Goal: Transaction & Acquisition: Purchase product/service

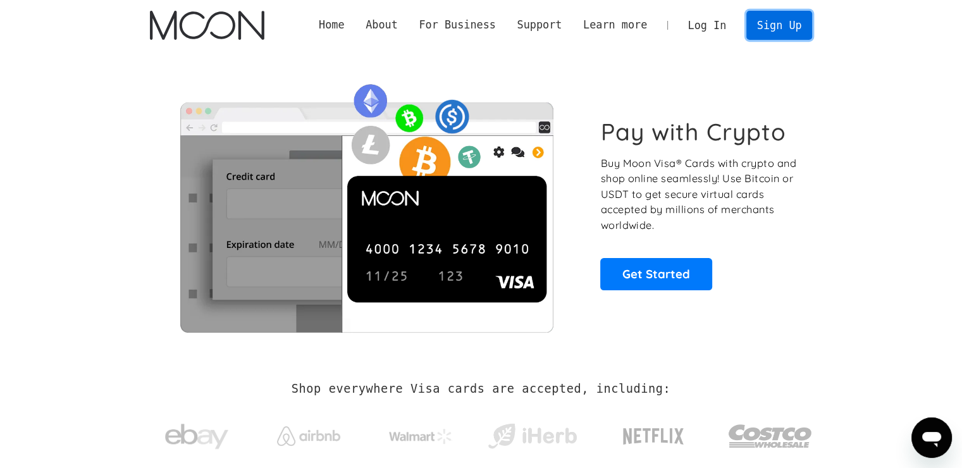
click at [791, 15] on link "Sign Up" at bounding box center [779, 25] width 66 height 28
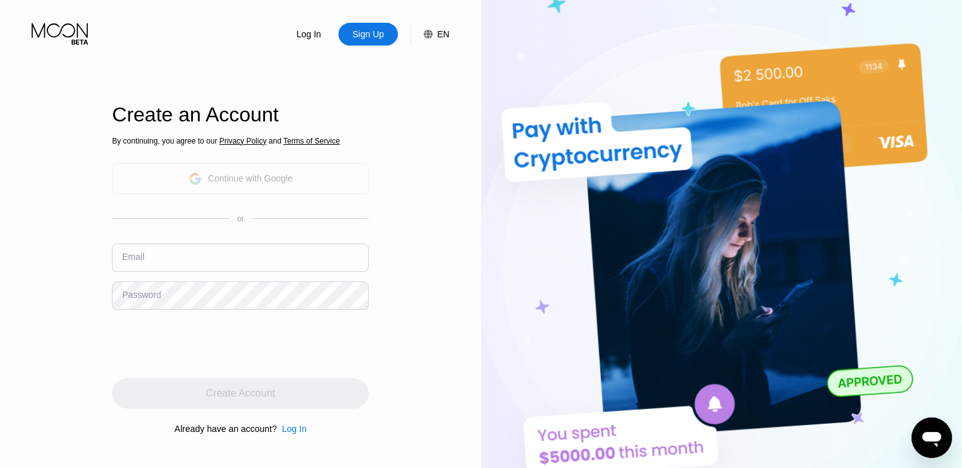
click at [261, 177] on div "Continue with Google" at bounding box center [250, 178] width 85 height 10
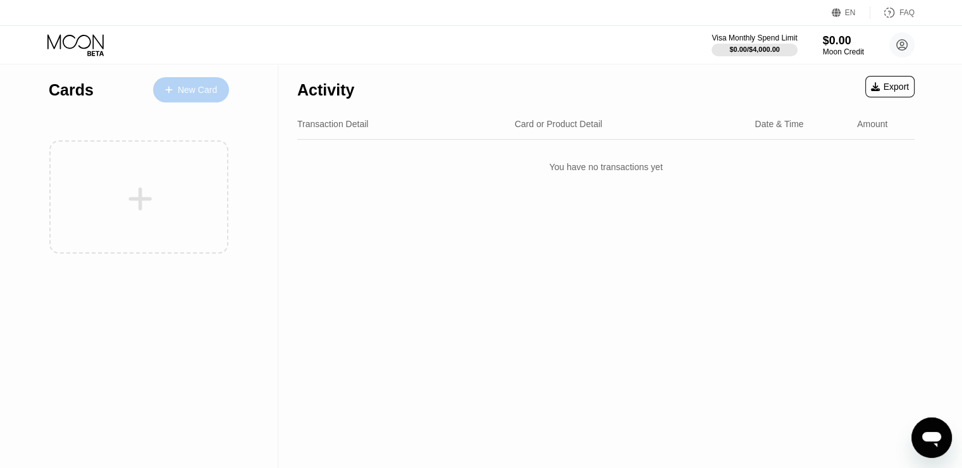
click at [192, 93] on div "New Card" at bounding box center [197, 90] width 39 height 11
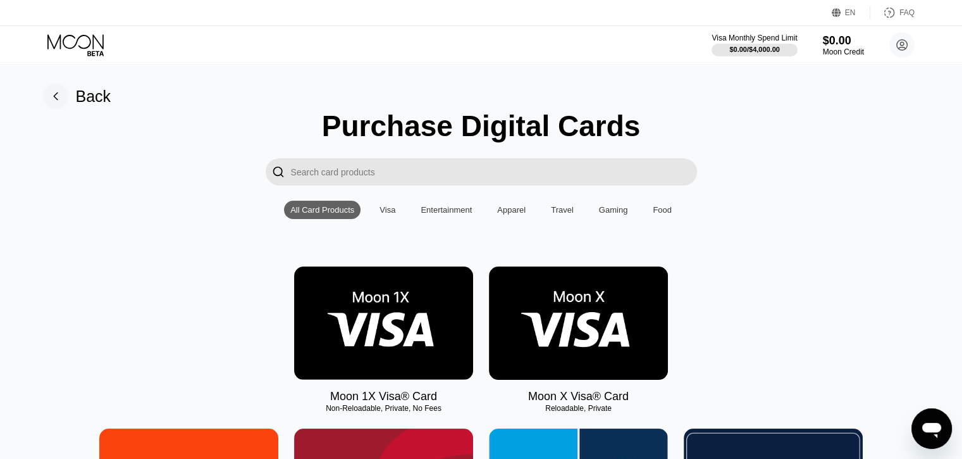
click at [374, 319] on img at bounding box center [383, 322] width 179 height 113
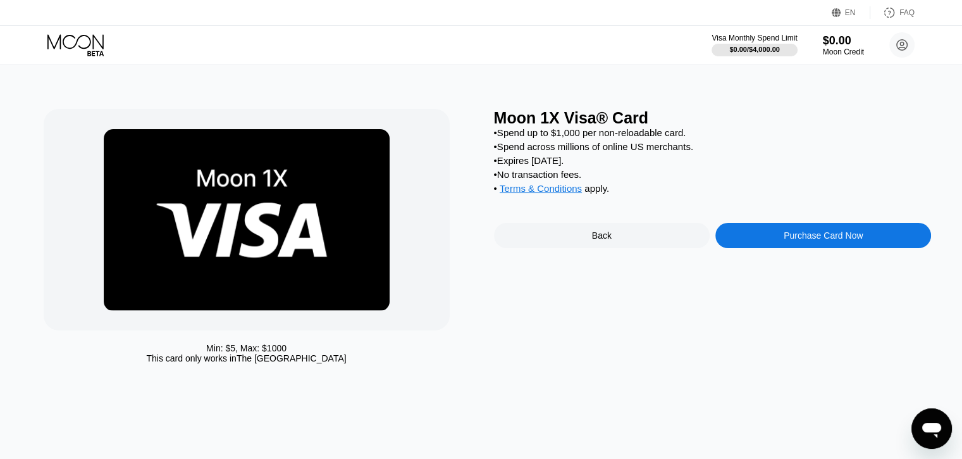
click at [908, 54] on circle at bounding box center [901, 44] width 25 height 25
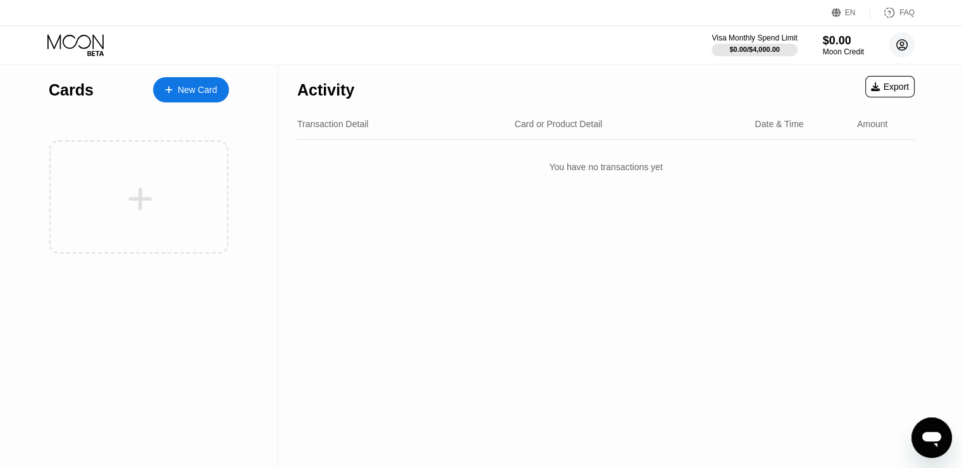
click at [908, 43] on circle at bounding box center [901, 44] width 25 height 25
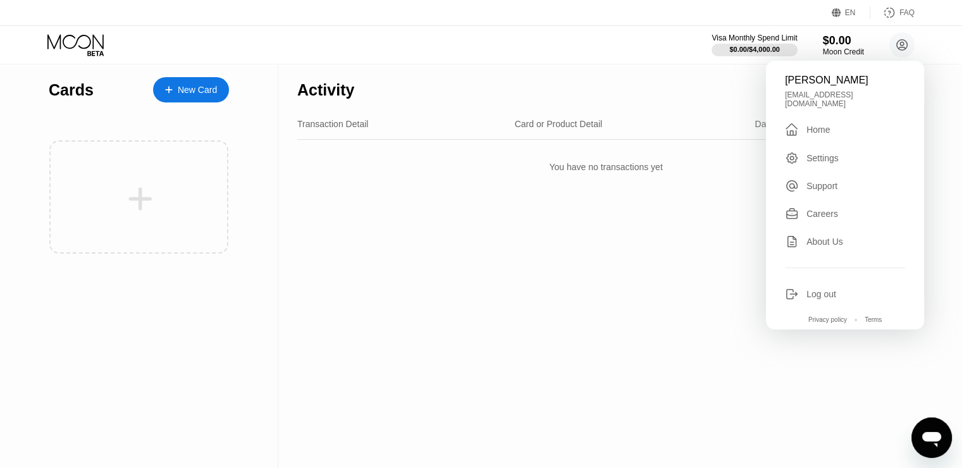
click at [823, 153] on div "Settings" at bounding box center [822, 158] width 32 height 10
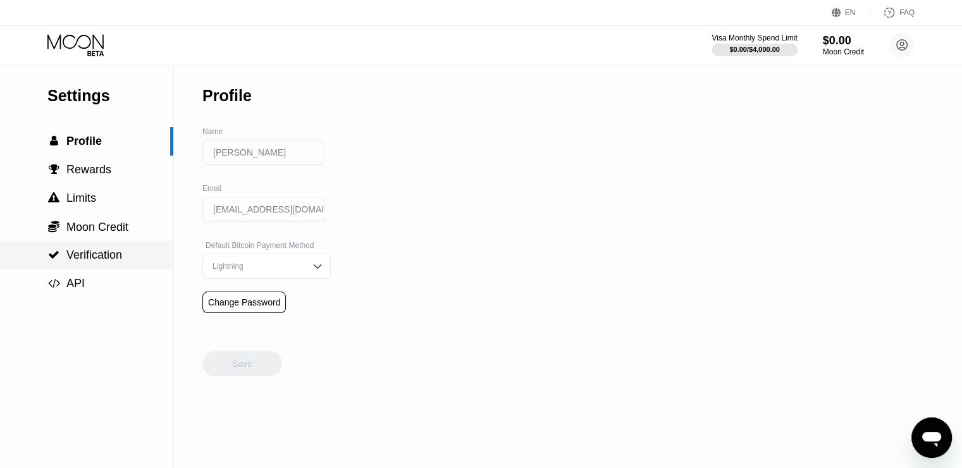
click at [98, 261] on span "Verification" at bounding box center [94, 255] width 56 height 13
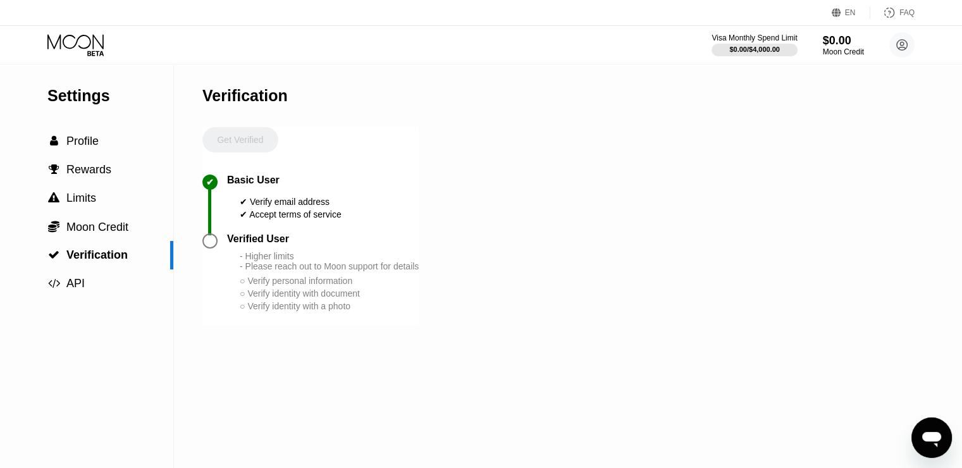
click at [218, 249] on div at bounding box center [214, 240] width 25 height 15
click at [127, 226] on span "Moon Credit" at bounding box center [97, 227] width 62 height 13
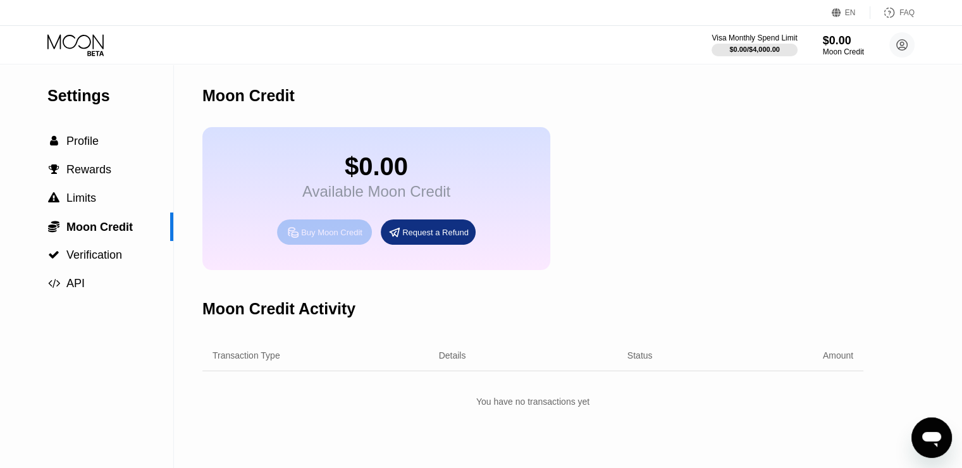
click at [280, 243] on div "Buy Moon Credit" at bounding box center [324, 231] width 95 height 25
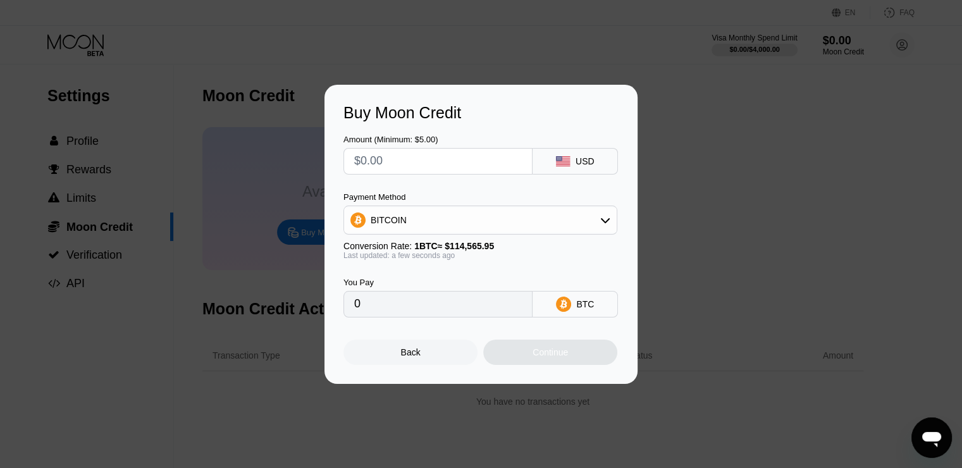
click at [395, 353] on div "Back" at bounding box center [410, 352] width 134 height 25
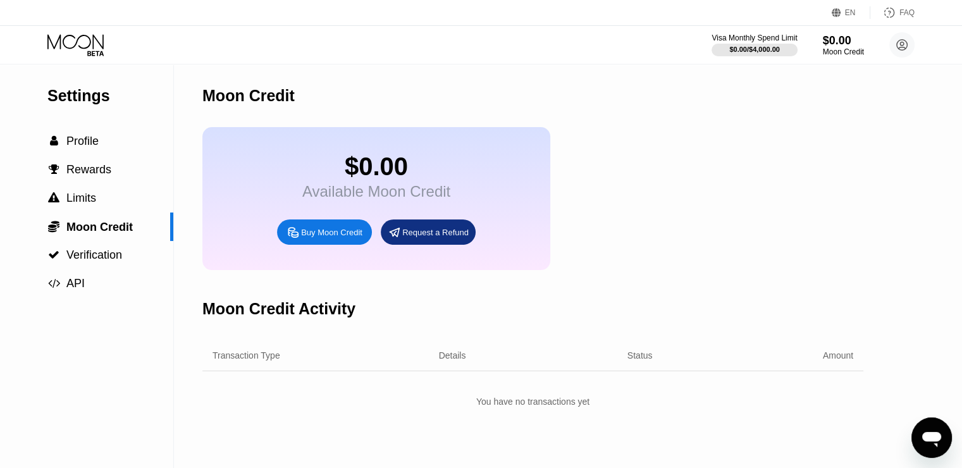
click at [93, 44] on icon at bounding box center [75, 41] width 56 height 15
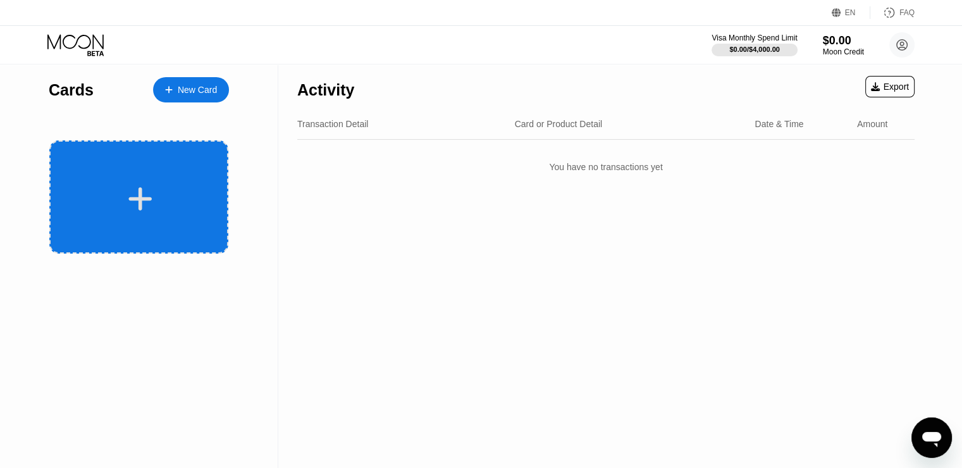
click at [147, 200] on icon at bounding box center [140, 198] width 23 height 23
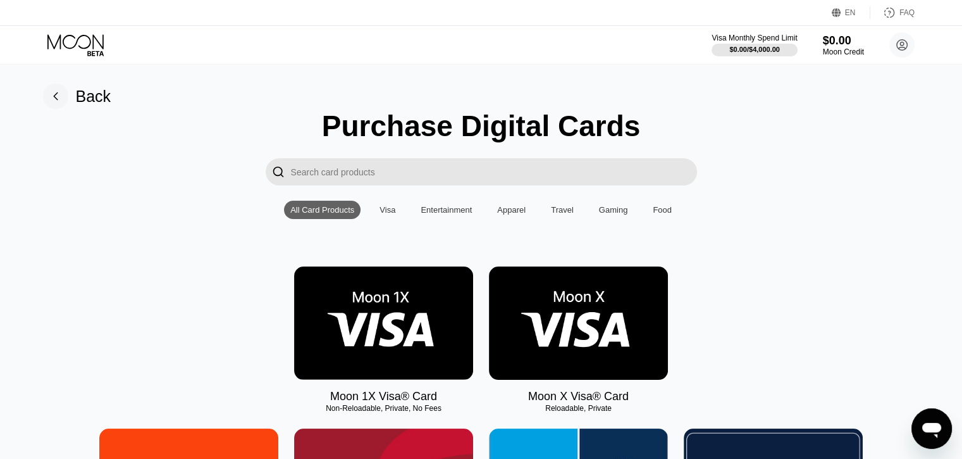
click at [430, 334] on img at bounding box center [383, 322] width 179 height 113
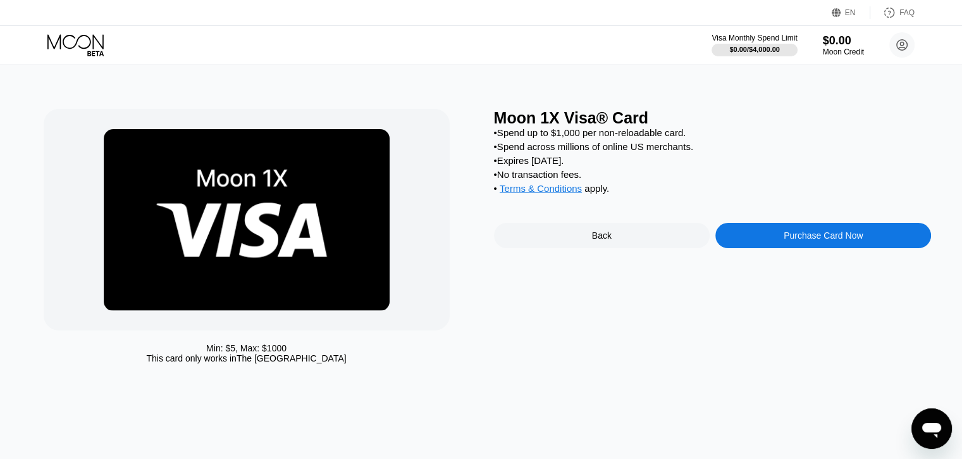
click at [521, 243] on div "Back" at bounding box center [602, 235] width 216 height 25
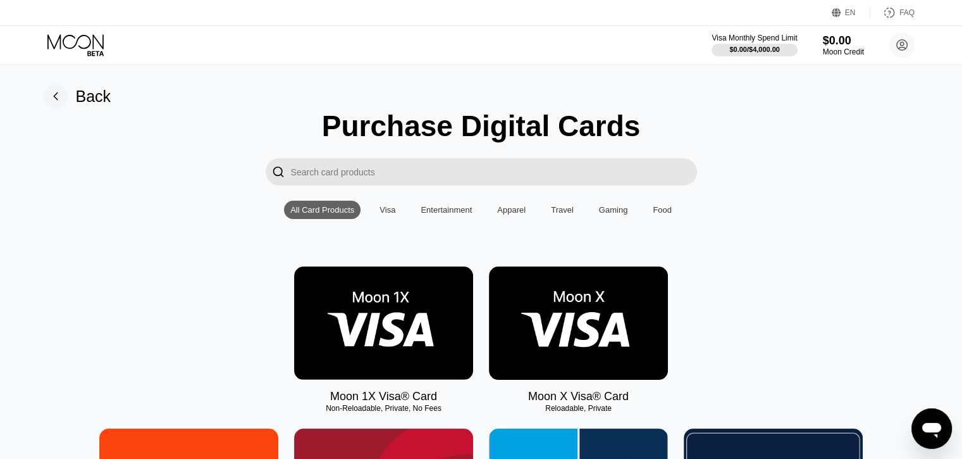
click at [411, 211] on div "All Card Products Visa Entertainment Apparel Travel Gaming Food" at bounding box center [481, 209] width 394 height 18
click at [395, 214] on div "Visa" at bounding box center [387, 209] width 16 height 9
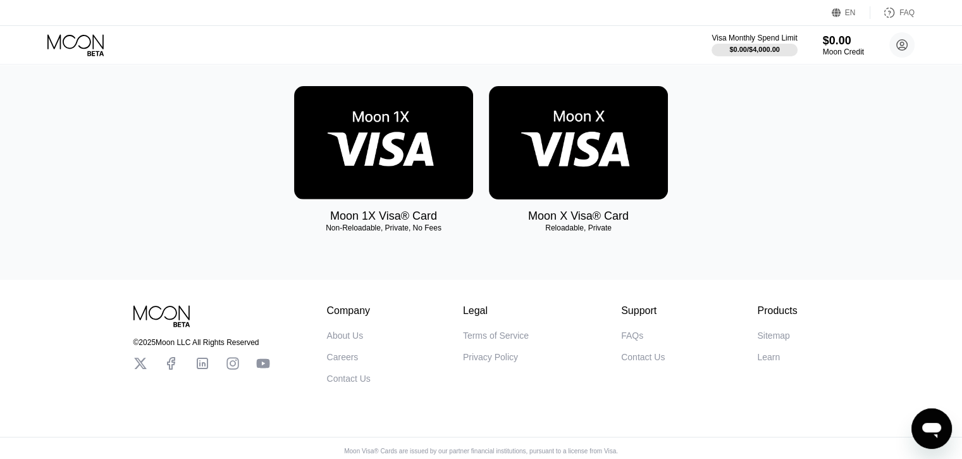
scroll to position [200, 0]
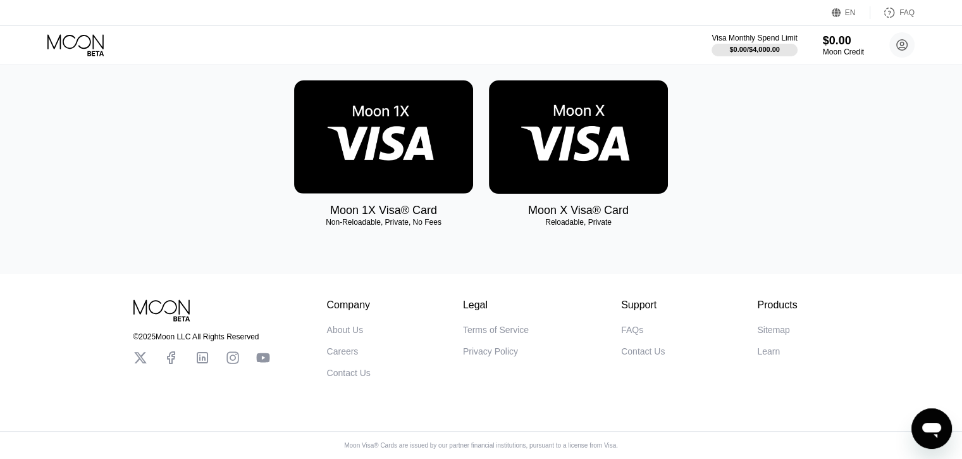
click at [387, 148] on img at bounding box center [383, 136] width 179 height 113
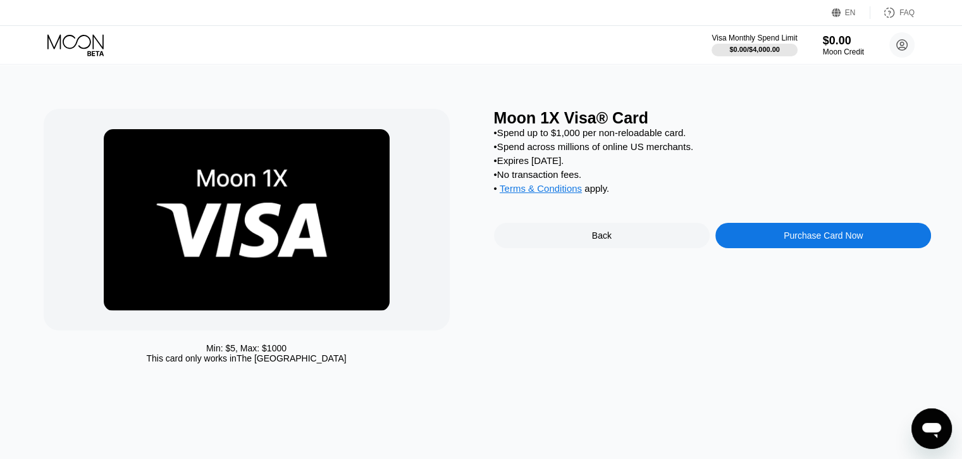
click at [787, 248] on div "Purchase Card Now" at bounding box center [823, 235] width 216 height 25
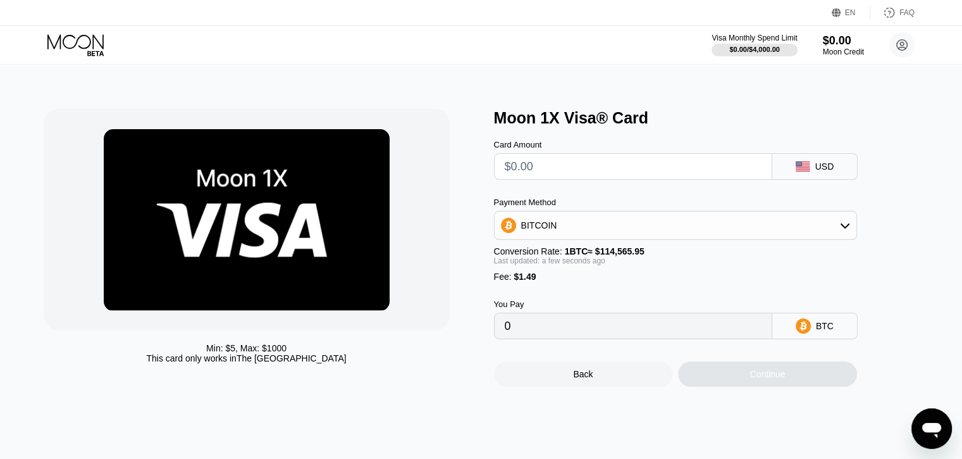
click at [668, 178] on input "text" at bounding box center [633, 166] width 257 height 25
type input "$1"
type input "0.00002174"
type input "$10"
type input "0.00010030"
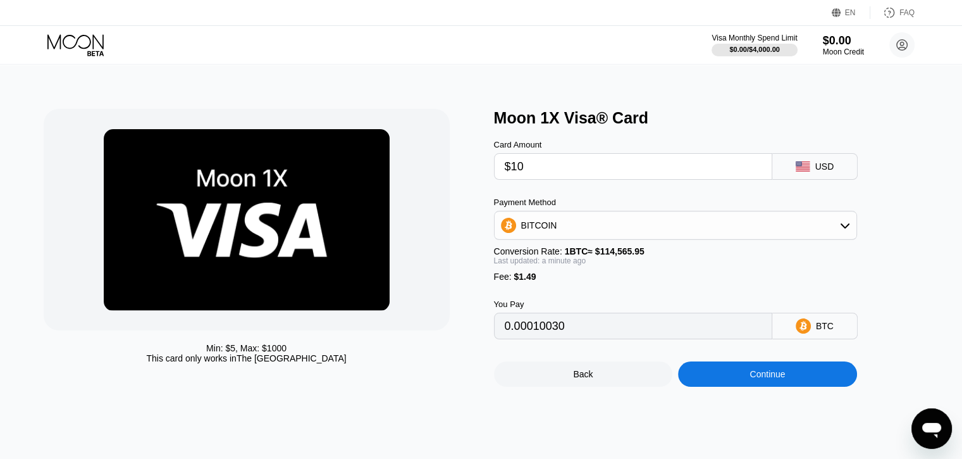
type input "$10"
click at [830, 331] on div "BTC" at bounding box center [825, 326] width 18 height 10
click at [821, 339] on div "BTC" at bounding box center [814, 325] width 85 height 27
click at [815, 229] on div "BITCOIN" at bounding box center [676, 225] width 362 height 25
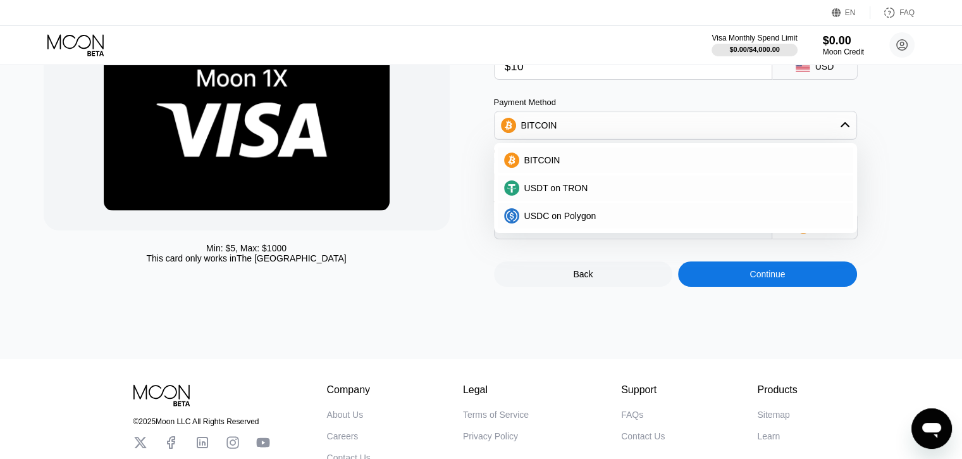
scroll to position [126, 0]
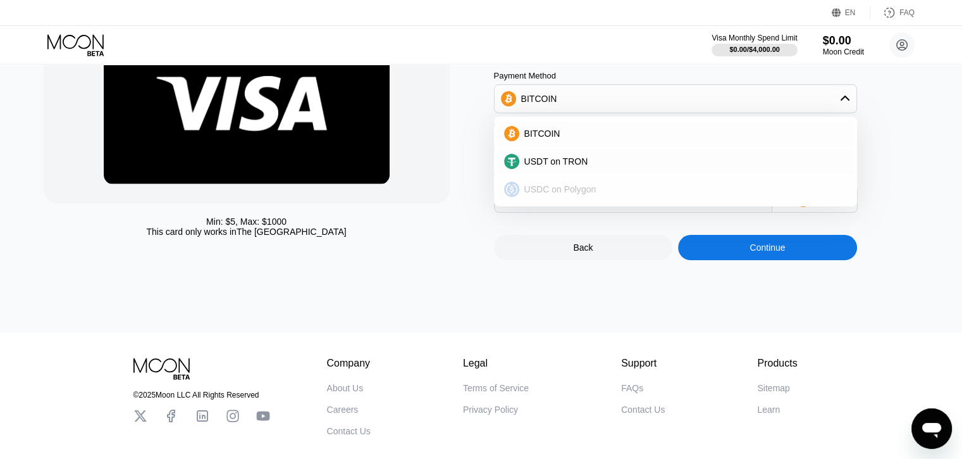
click at [601, 174] on div "USDT on TRON" at bounding box center [675, 161] width 355 height 25
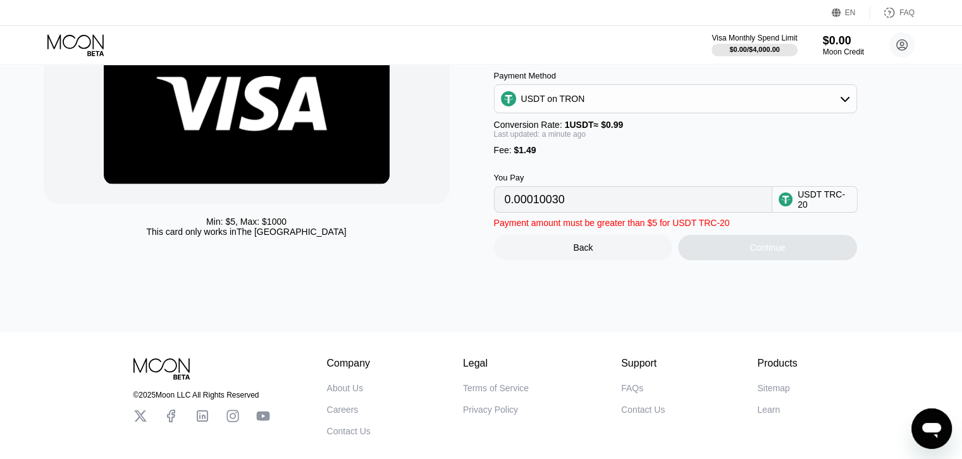
type input "11.61"
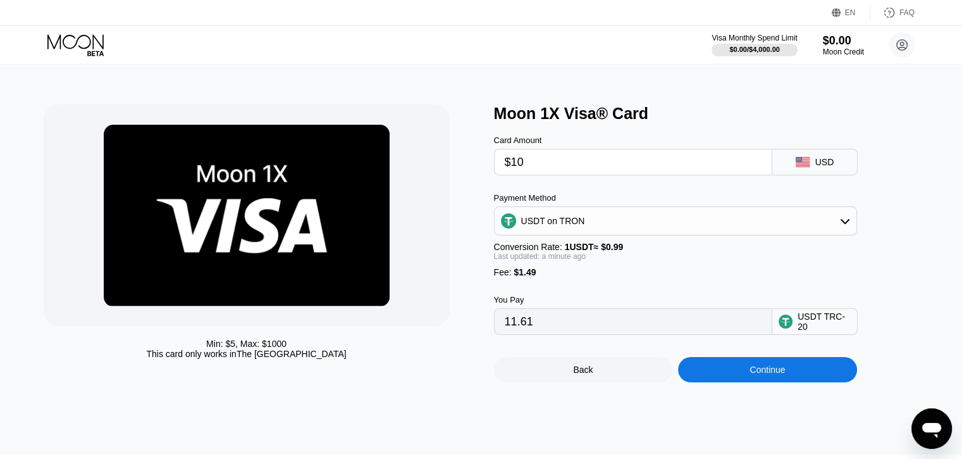
scroll to position [0, 0]
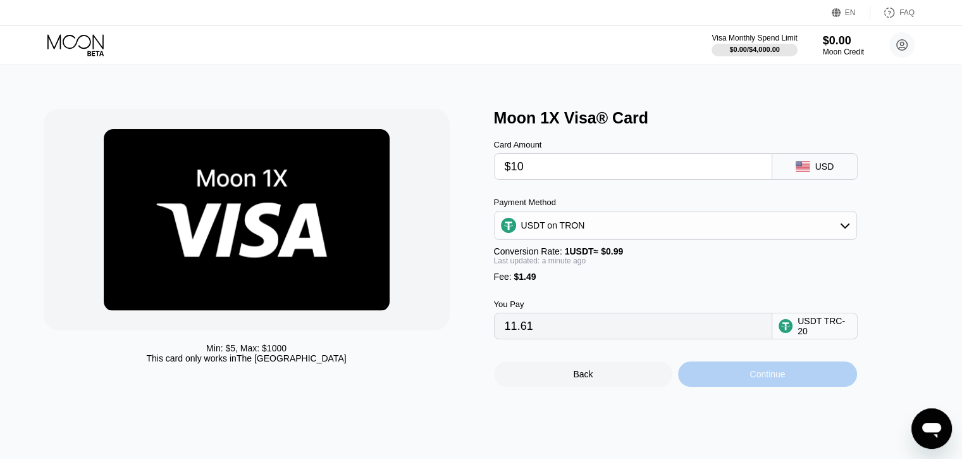
click at [763, 379] on div "Continue" at bounding box center [766, 374] width 35 height 10
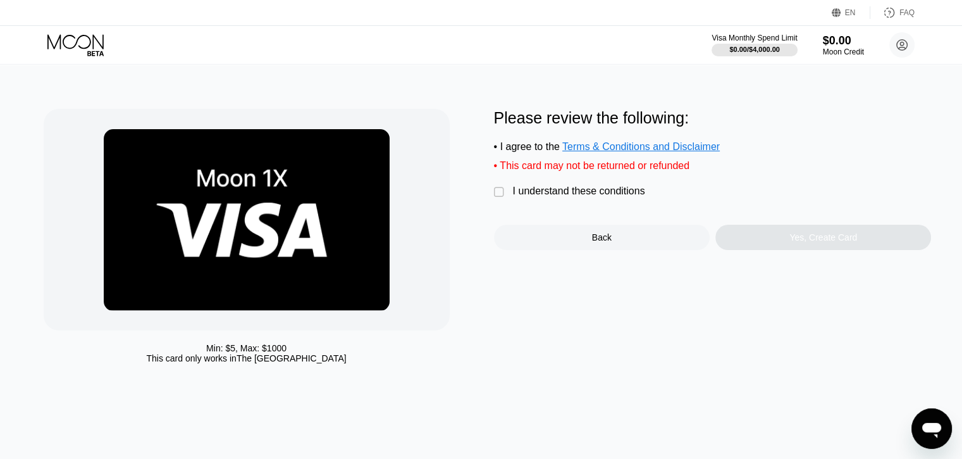
click at [495, 199] on div "" at bounding box center [500, 192] width 13 height 13
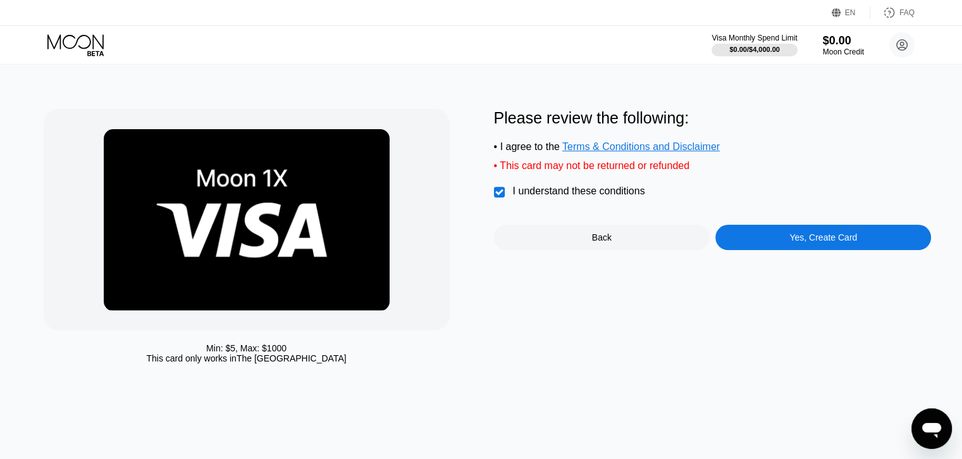
click at [779, 249] on div "Yes, Create Card" at bounding box center [823, 237] width 216 height 25
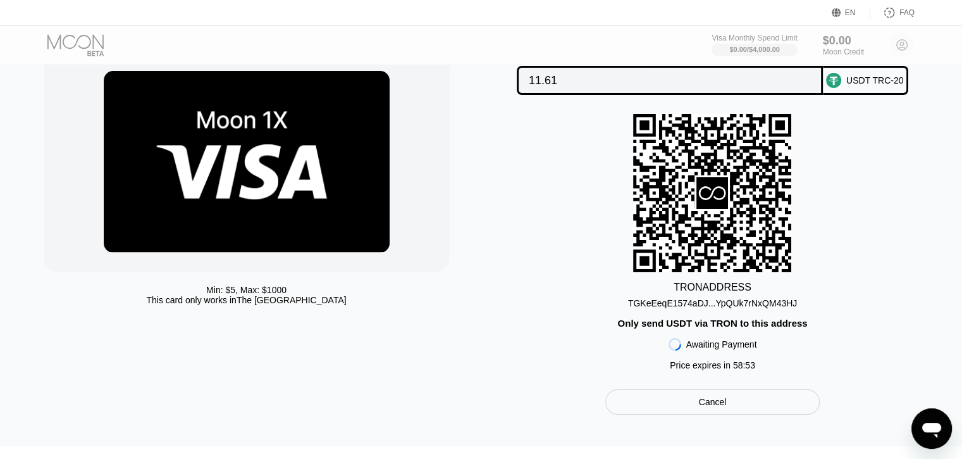
scroll to position [63, 0]
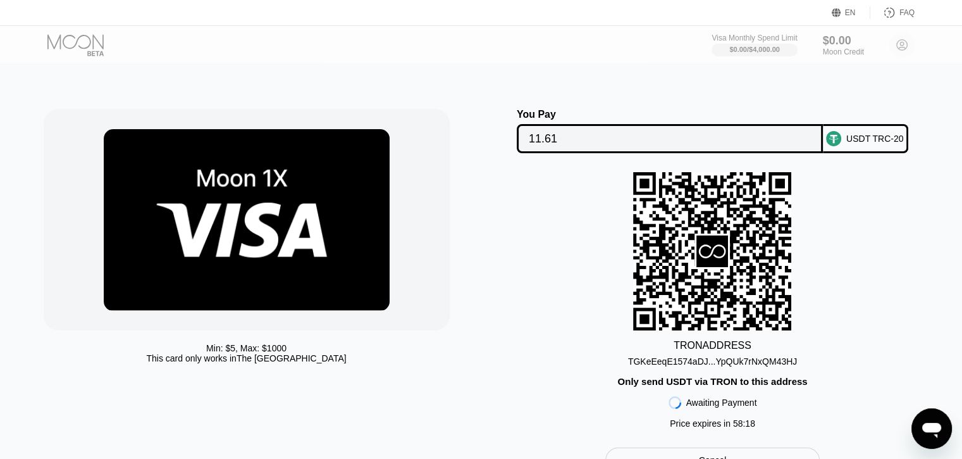
click at [733, 366] on div "TGKeEeqE1574aDJ...YpQUk7rNxQM43HJ" at bounding box center [712, 361] width 169 height 10
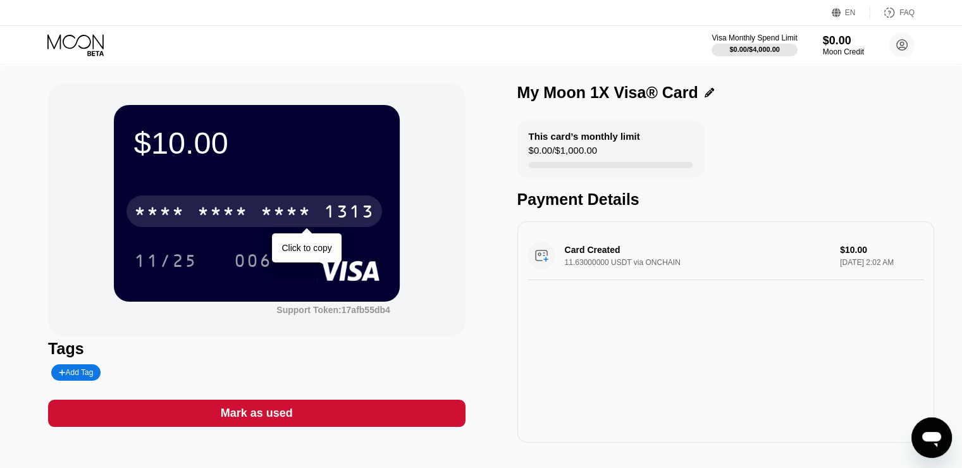
click at [335, 202] on div "* * * * * * * * * * * * 1313" at bounding box center [254, 211] width 256 height 32
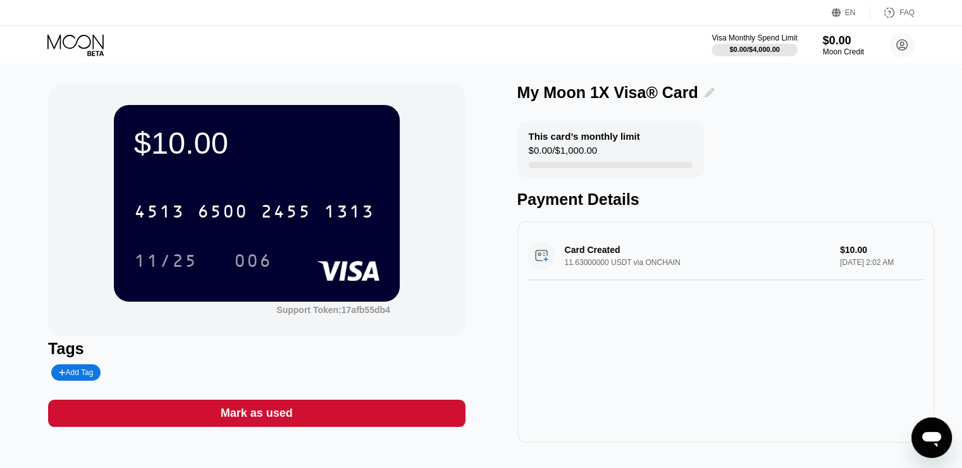
click at [705, 96] on icon at bounding box center [709, 92] width 9 height 9
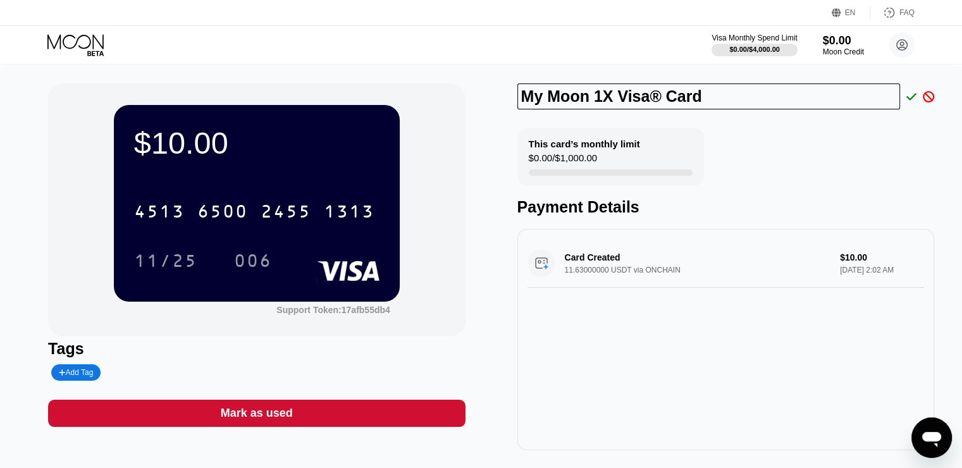
click at [699, 103] on input "My Moon 1X Visa® Card" at bounding box center [708, 96] width 383 height 26
click at [651, 145] on div "This card’s monthly limit $0.00 / $1,000.00" at bounding box center [610, 156] width 187 height 57
click at [908, 101] on icon at bounding box center [911, 96] width 10 height 11
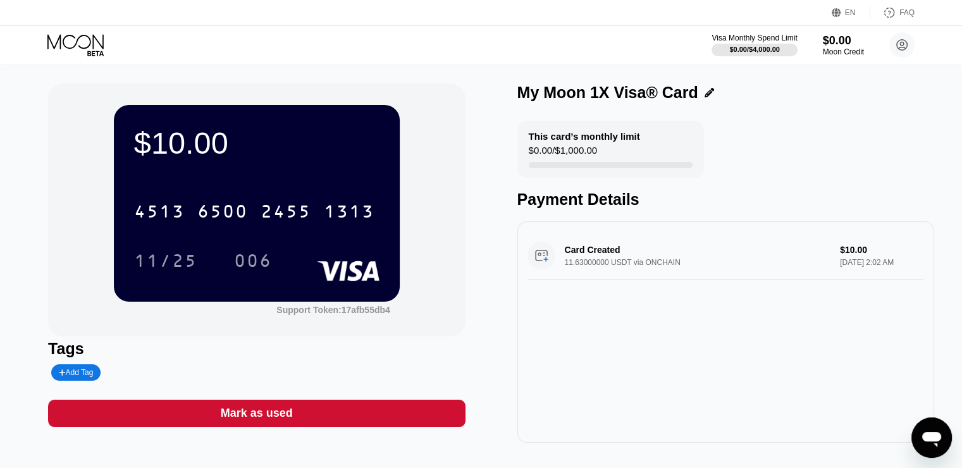
click at [706, 91] on icon at bounding box center [709, 92] width 9 height 9
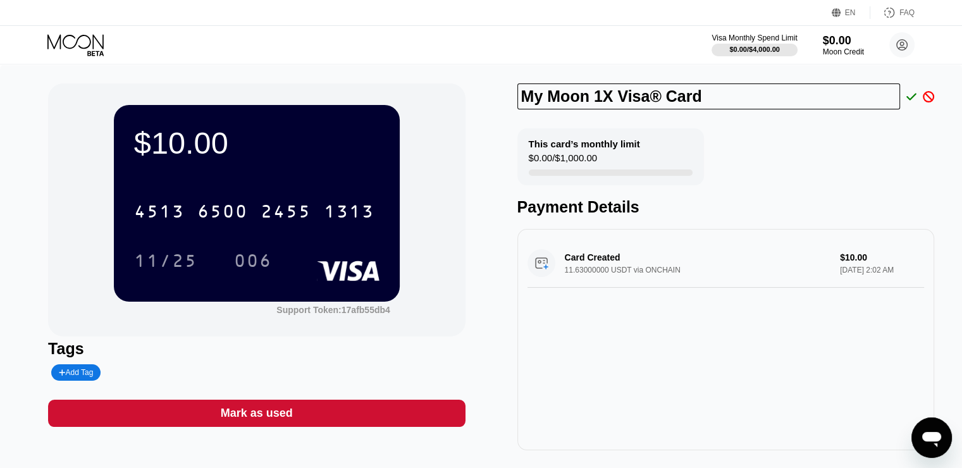
click at [706, 91] on input "My Moon 1X Visa® Card" at bounding box center [708, 96] width 383 height 26
click at [713, 144] on div "This card’s monthly limit $0.00 / $1,000.00 Payment Details" at bounding box center [725, 172] width 417 height 88
click at [742, 99] on input "My Moon 1X Visa® Card" at bounding box center [708, 96] width 383 height 26
type input "My Moon 1X Visa® Card"
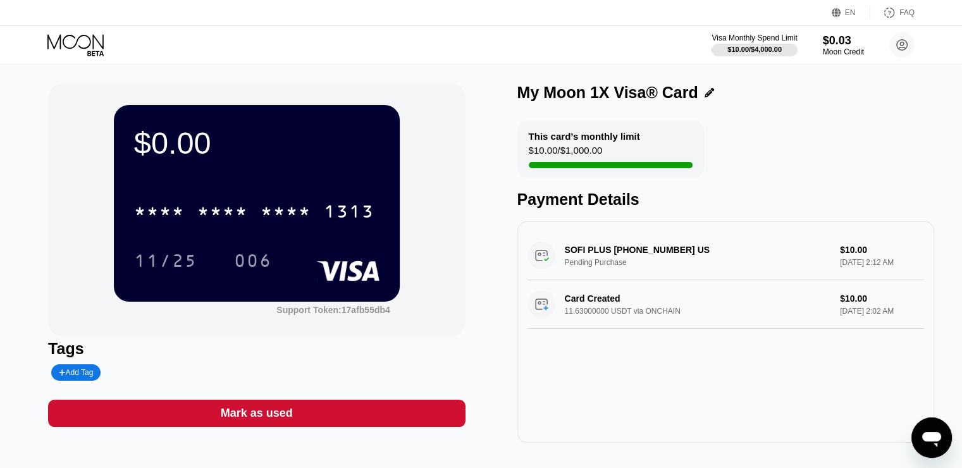
click at [684, 265] on div "SOFI PLUS +18554567634 US Pending Purchase $10.00 Sep 22, 2025 2:12 AM" at bounding box center [725, 255] width 397 height 49
click at [582, 271] on div "SOFI PLUS +18554567634 US Pending Purchase $10.00 Sep 22, 2025 2:12 AM" at bounding box center [725, 255] width 397 height 49
click at [46, 0] on div "EN Language Select an item Save FAQ" at bounding box center [481, 13] width 962 height 26
click at [841, 261] on div "SOFI PLUS +18554567634 US Pending Purchase $10.00 Sep 22, 2025 2:12 AM" at bounding box center [725, 255] width 397 height 49
click at [559, 297] on div "Card Created 11.63000000 USDT via ONCHAIN $10.00 Sep 22, 2025 2:02 AM" at bounding box center [725, 304] width 397 height 49
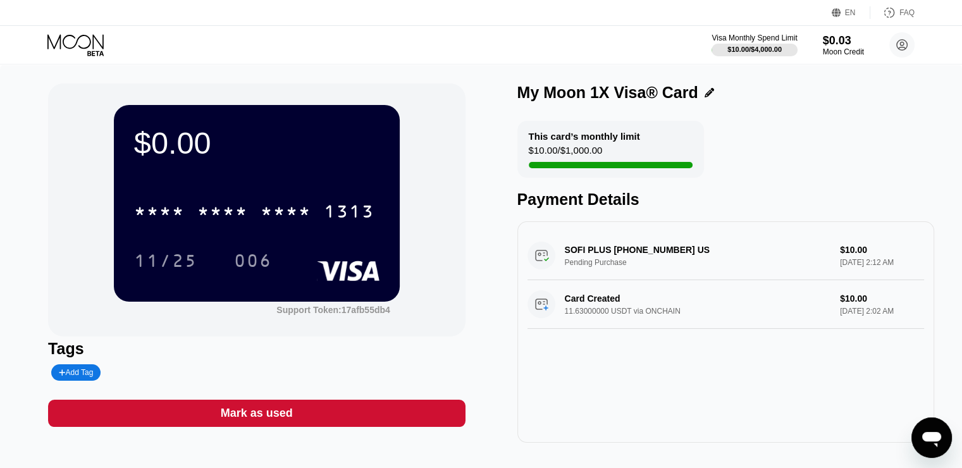
click at [539, 257] on div "SOFI PLUS +18554567634 US Pending Purchase $10.00 Sep 22, 2025 2:12 AM" at bounding box center [725, 255] width 397 height 49
drag, startPoint x: 572, startPoint y: 150, endPoint x: 777, endPoint y: 85, distance: 215.0
click at [572, 149] on div "$10.00 / $1,000.00" at bounding box center [566, 153] width 74 height 17
click at [77, 50] on icon at bounding box center [76, 45] width 59 height 22
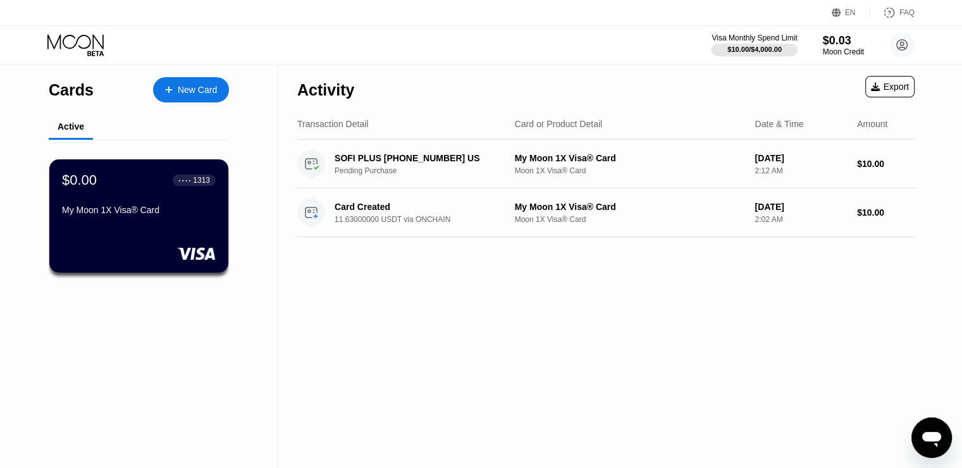
click at [187, 78] on div "New Card" at bounding box center [191, 89] width 76 height 25
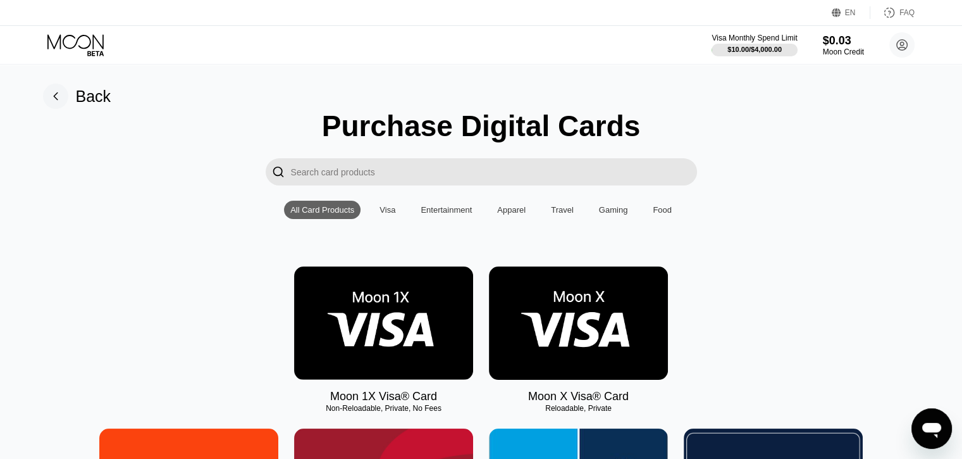
click at [400, 359] on img at bounding box center [383, 322] width 179 height 113
click at [730, 52] on div "$10.00 / $4,000.00" at bounding box center [754, 50] width 55 height 8
click at [421, 333] on img at bounding box center [383, 322] width 179 height 113
click at [844, 43] on div "$0.03" at bounding box center [843, 40] width 42 height 13
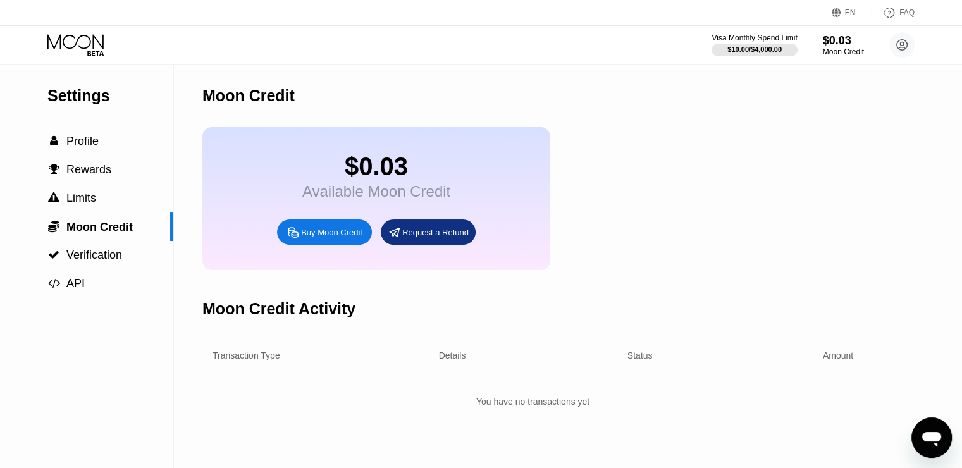
click at [77, 52] on icon at bounding box center [76, 45] width 59 height 22
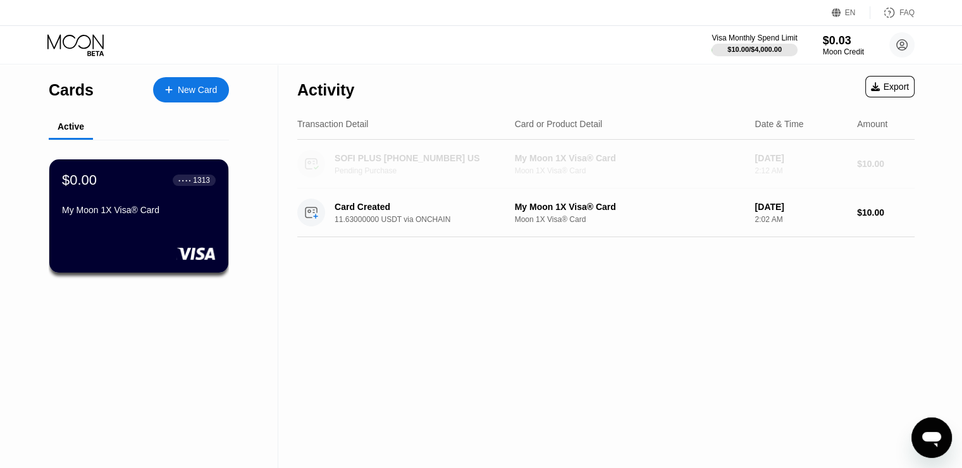
click at [368, 157] on div "SOFI PLUS [PHONE_NUMBER] US" at bounding box center [421, 158] width 173 height 10
